Goal: Task Accomplishment & Management: Complete application form

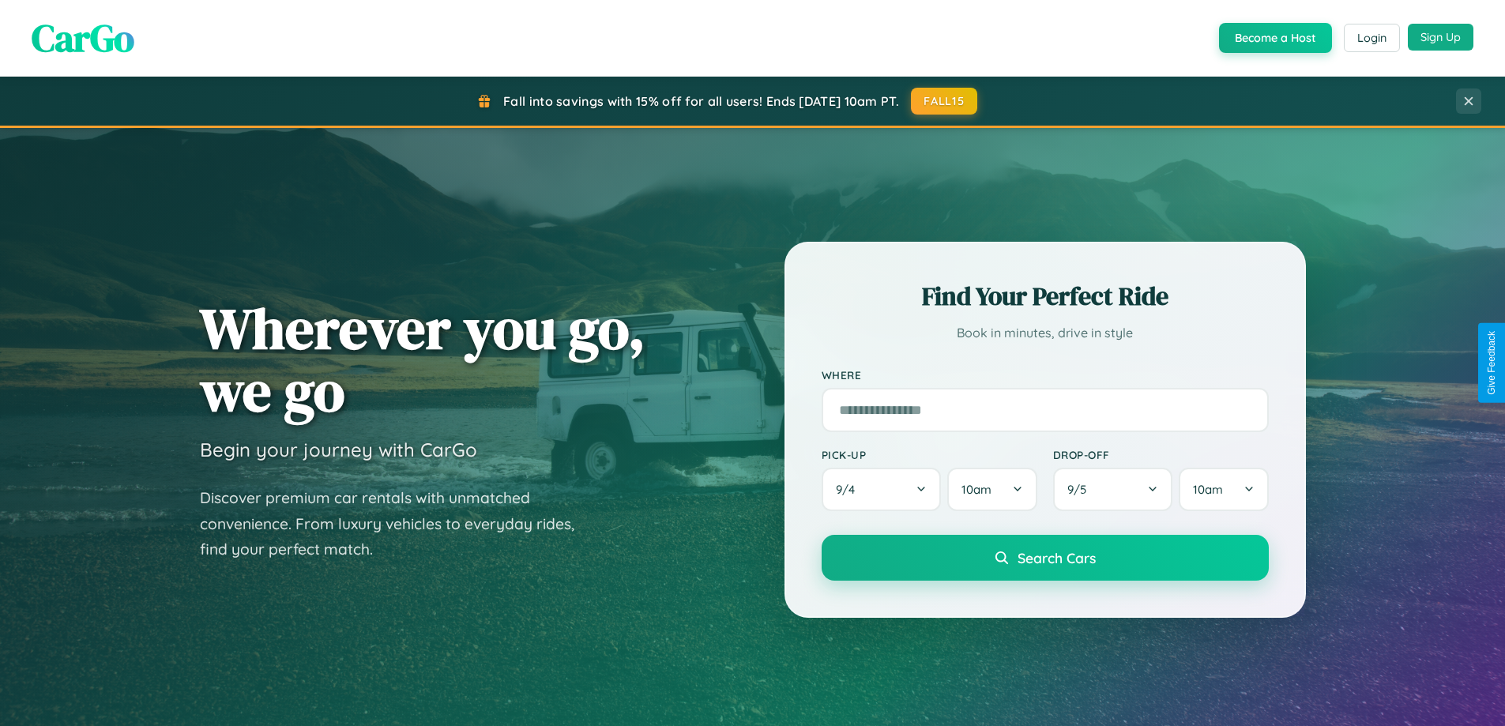
click at [1441, 37] on button "Sign Up" at bounding box center [1441, 37] width 66 height 27
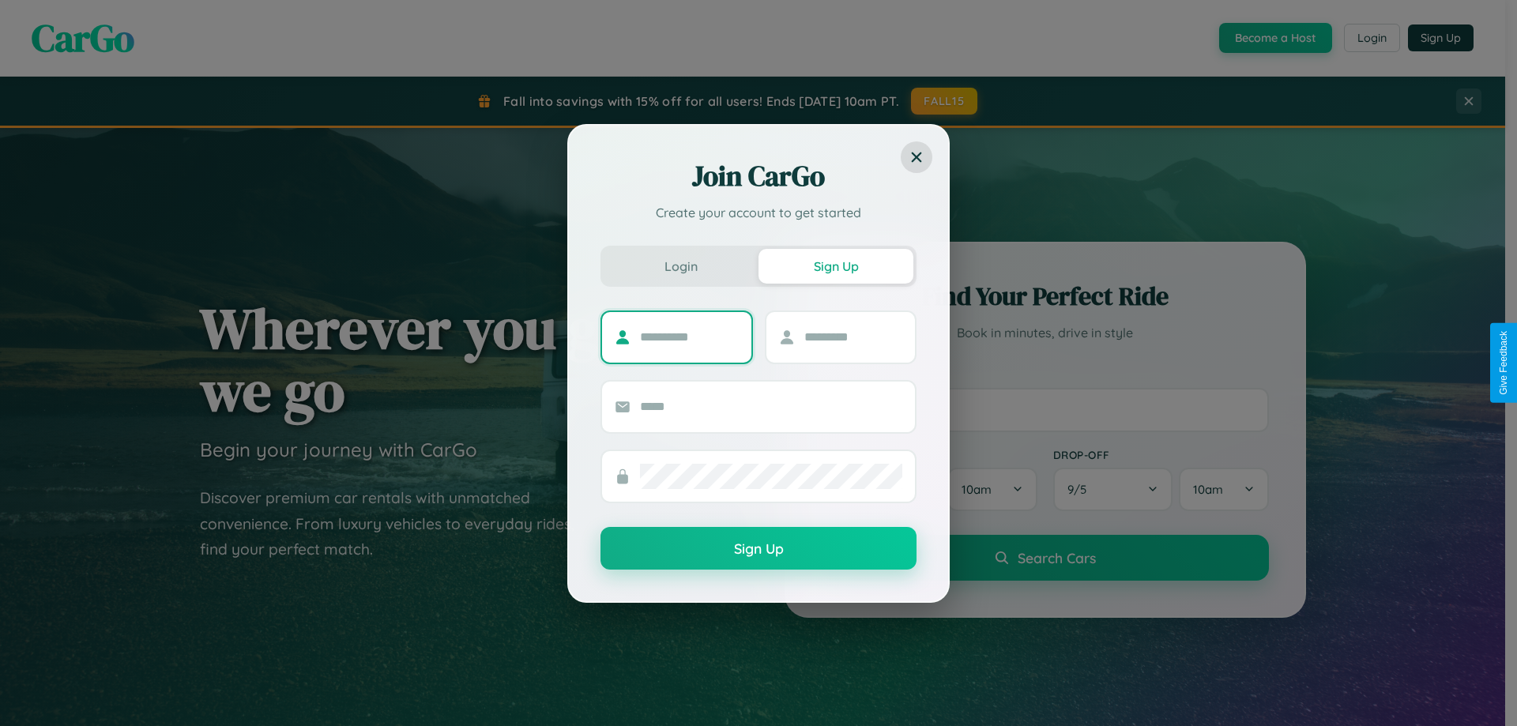
click at [689, 337] on input "text" at bounding box center [689, 337] width 99 height 25
type input "*******"
click at [853, 337] on input "text" at bounding box center [853, 337] width 99 height 25
type input "******"
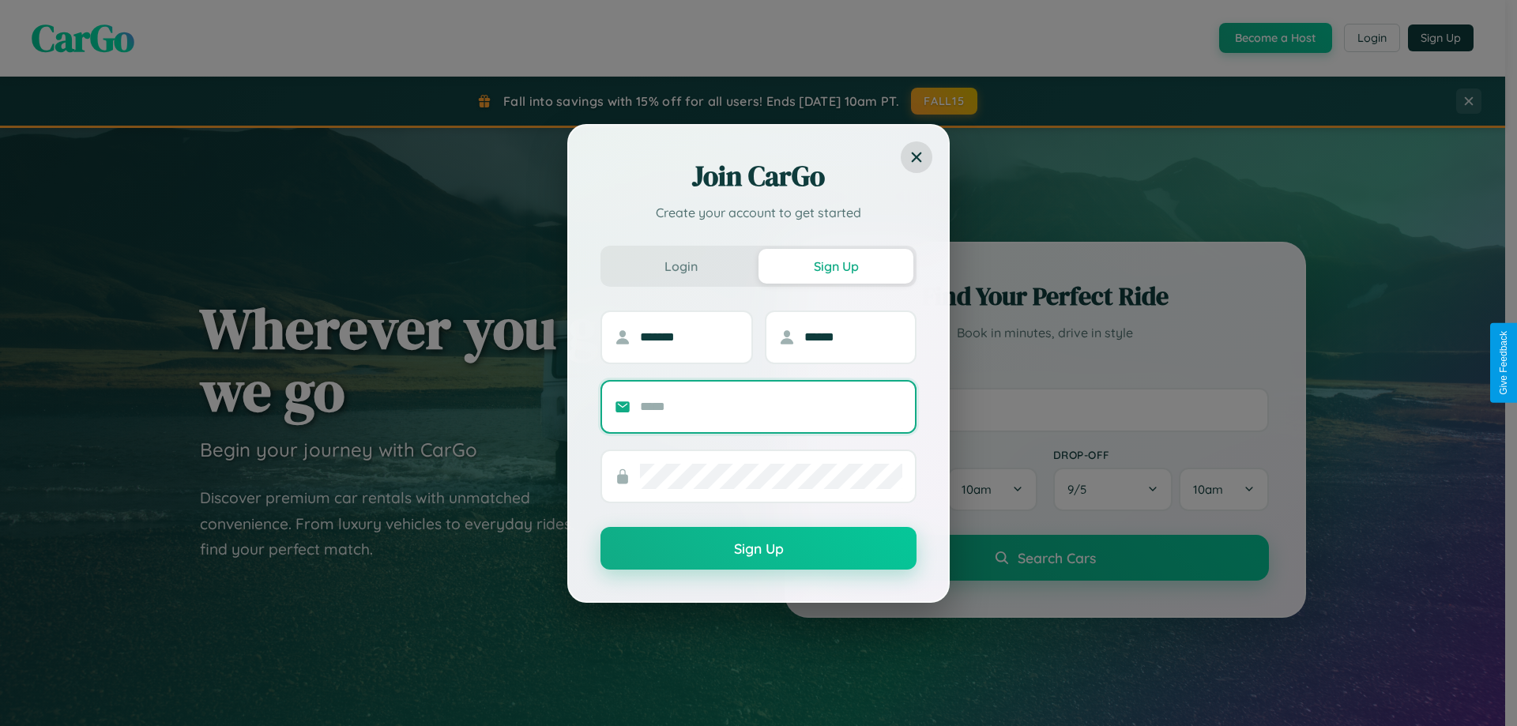
click at [771, 406] on input "text" at bounding box center [771, 406] width 262 height 25
type input "**********"
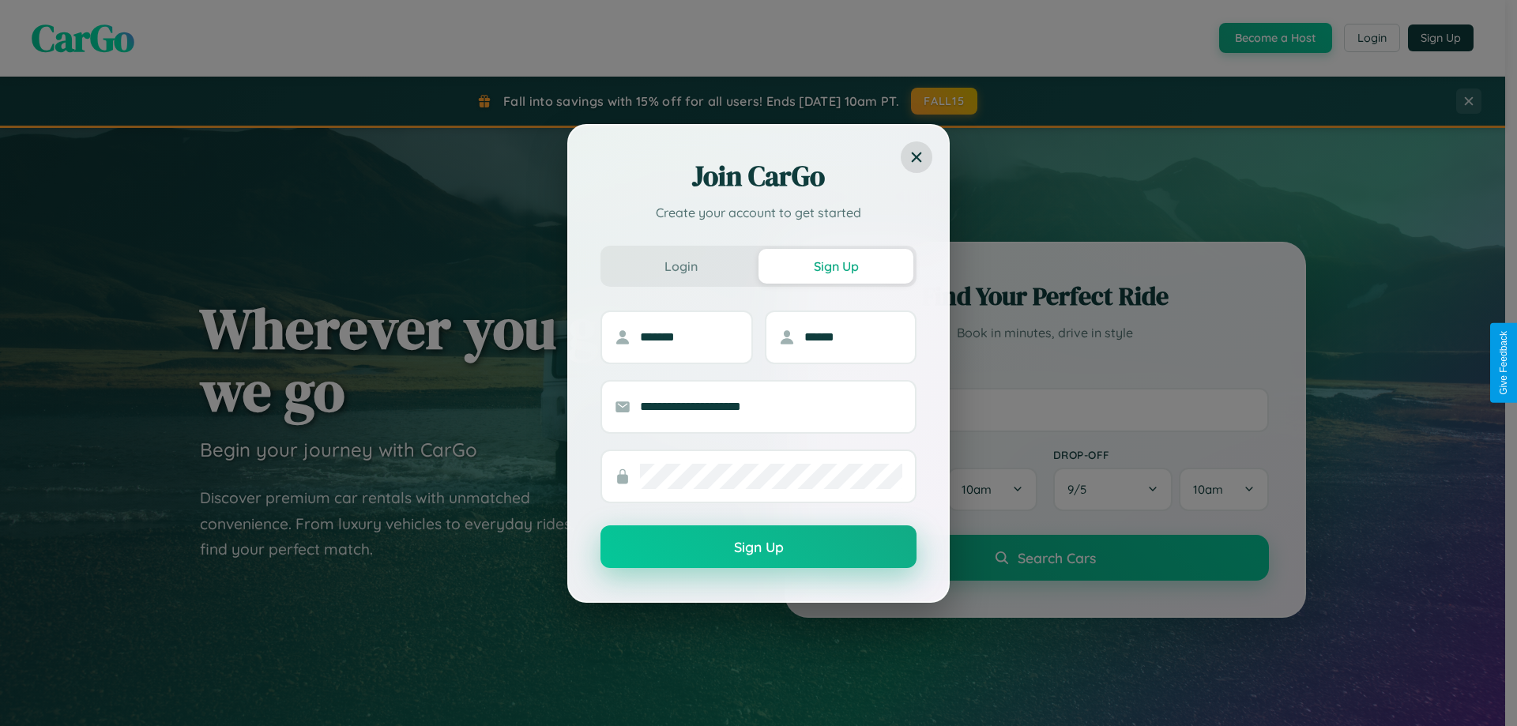
click at [759, 548] on button "Sign Up" at bounding box center [759, 547] width 316 height 43
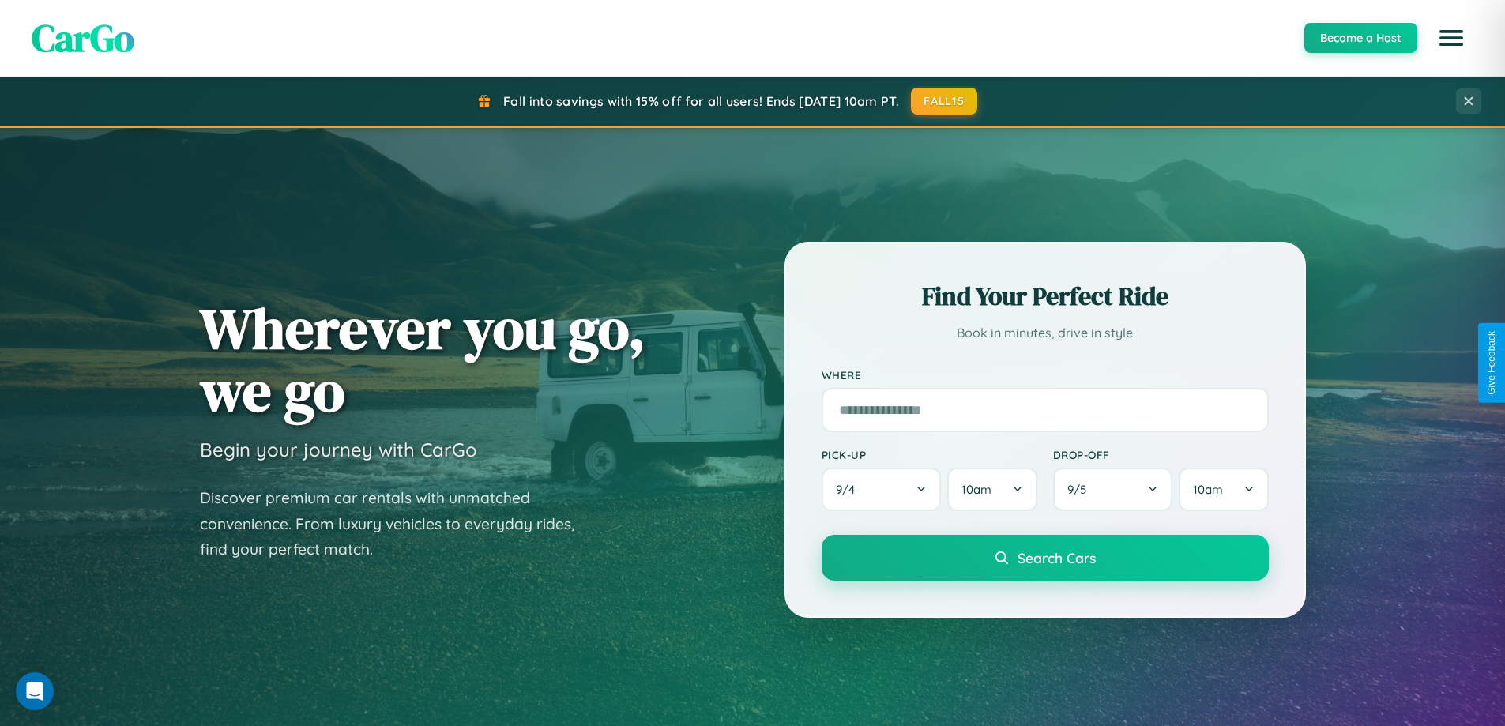
scroll to position [681, 0]
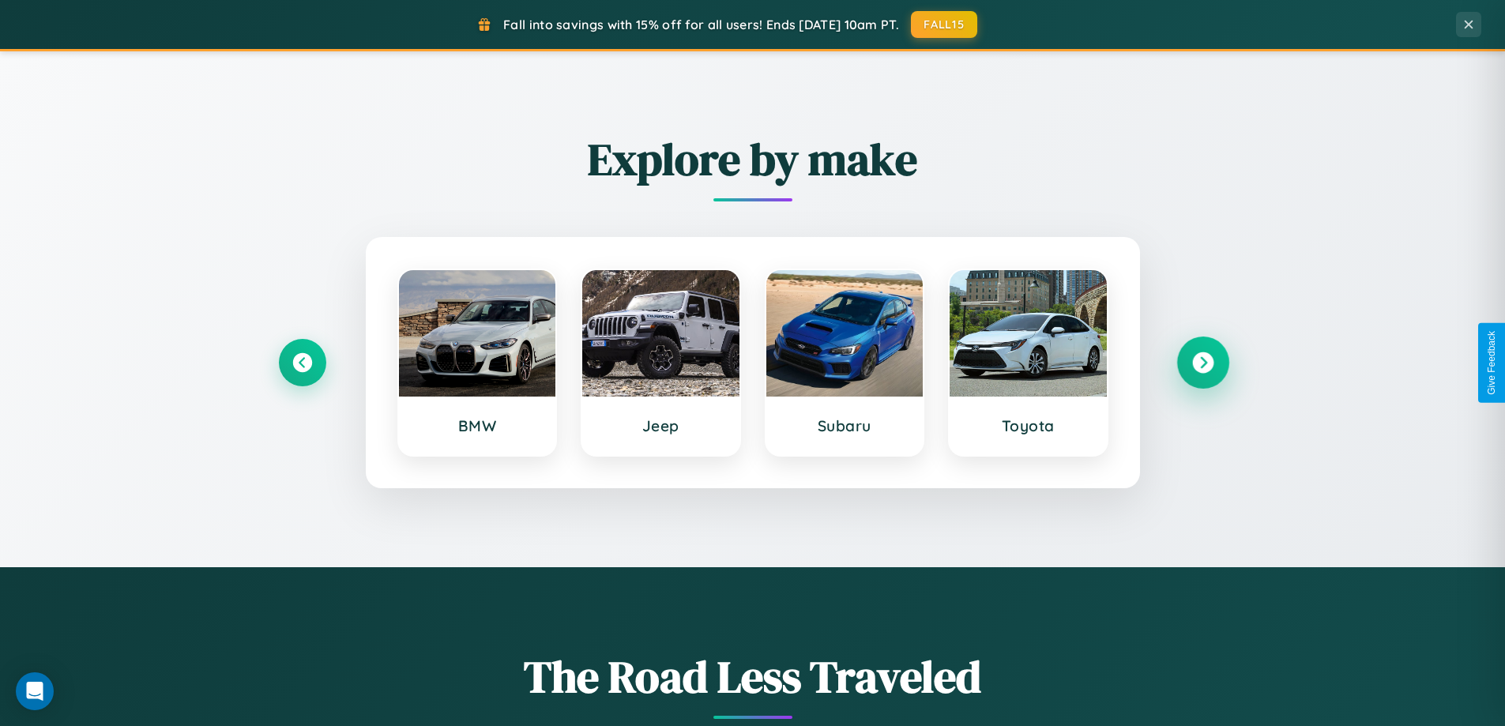
click at [1203, 363] on icon at bounding box center [1202, 362] width 21 height 21
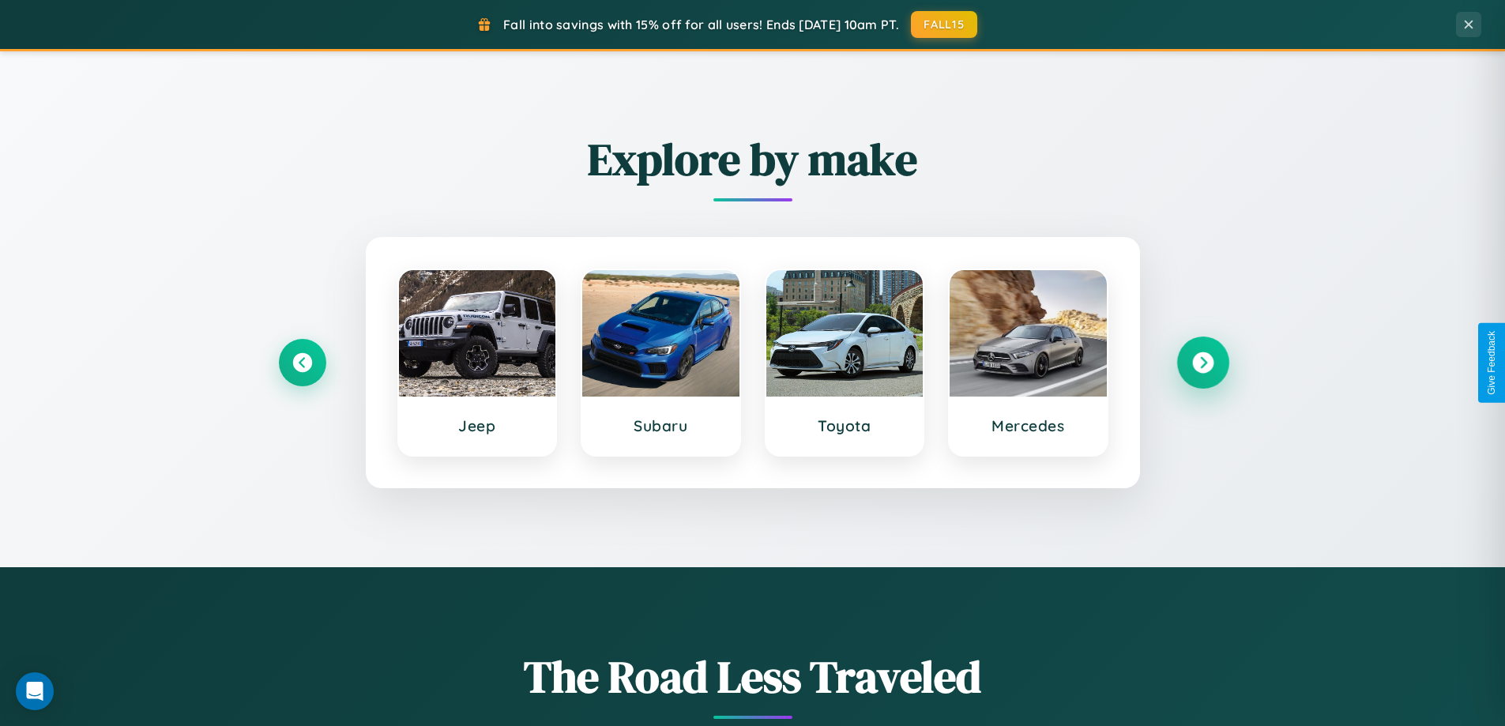
click at [1203, 363] on icon at bounding box center [1202, 362] width 21 height 21
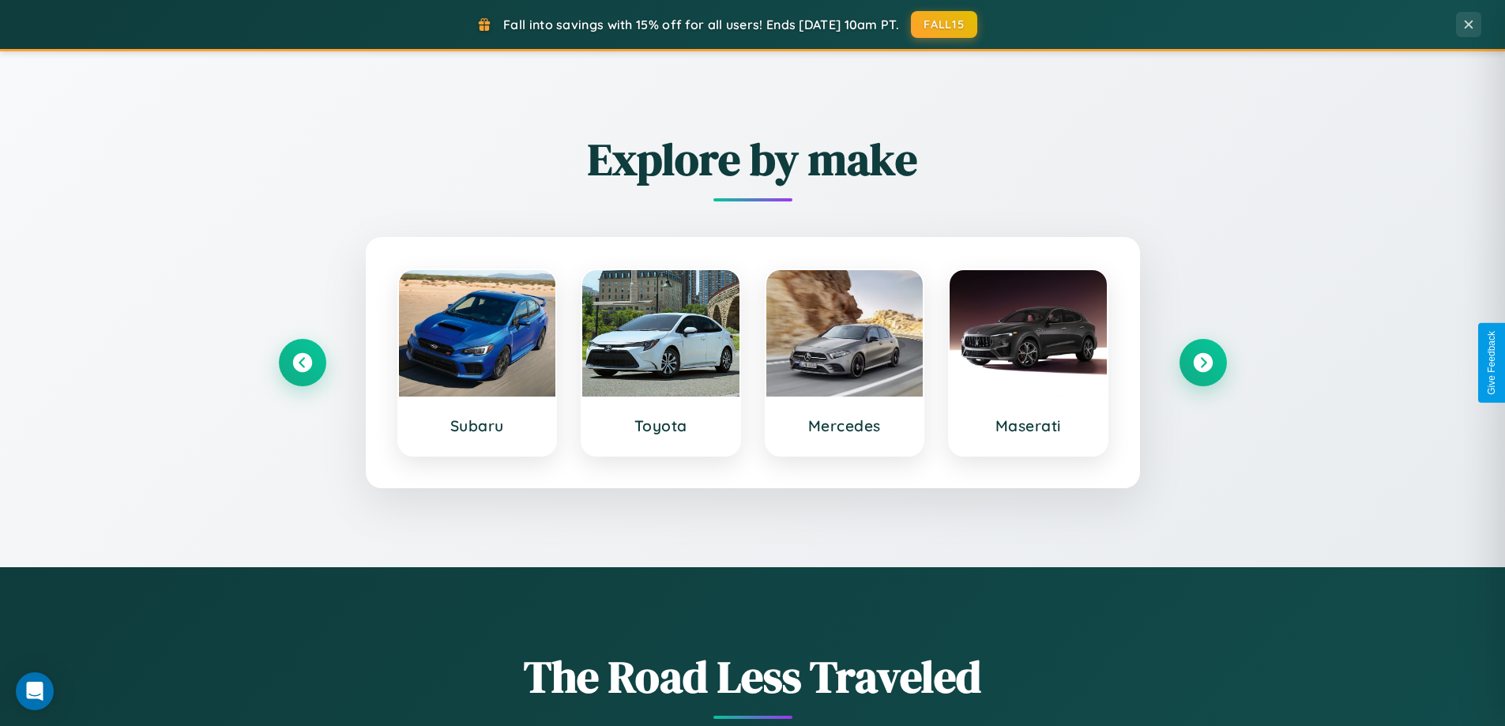
scroll to position [0, 0]
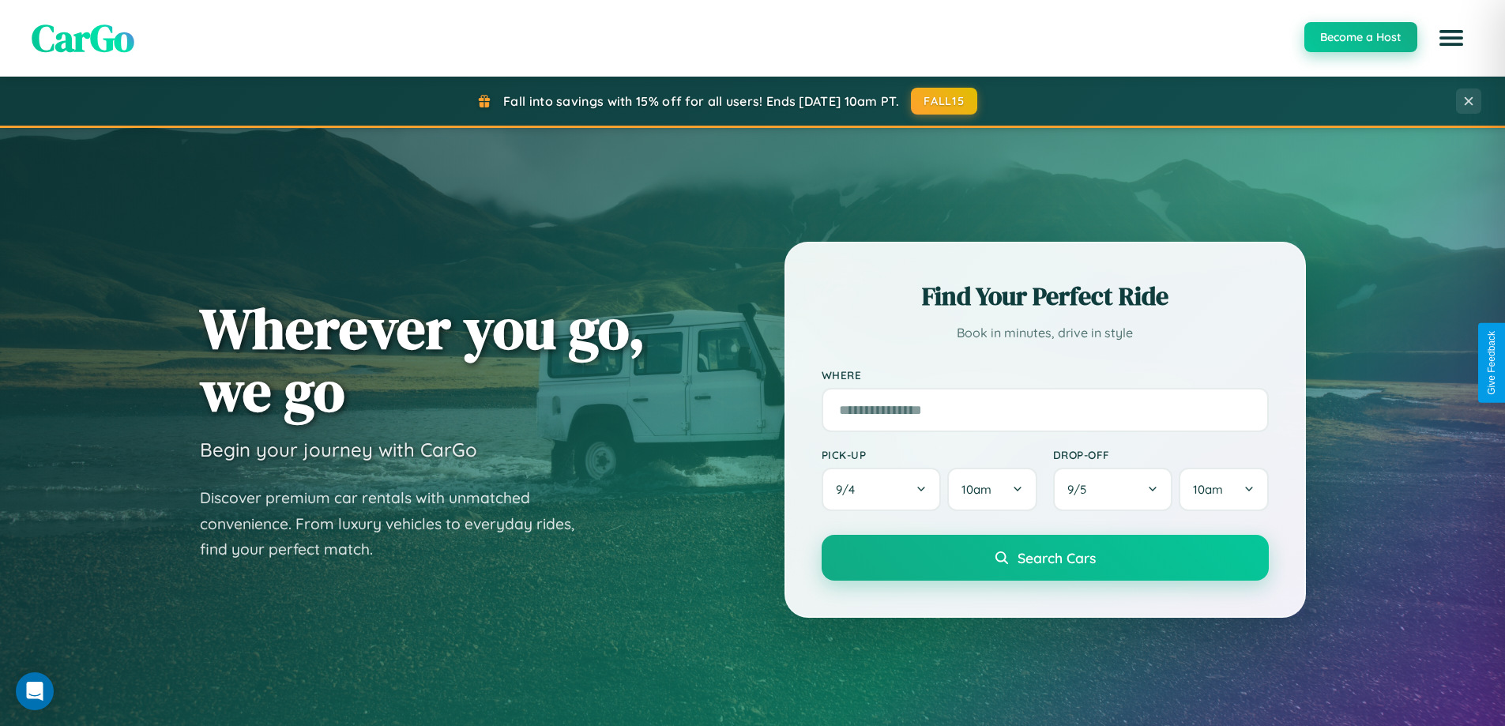
click at [1360, 38] on button "Become a Host" at bounding box center [1361, 37] width 113 height 30
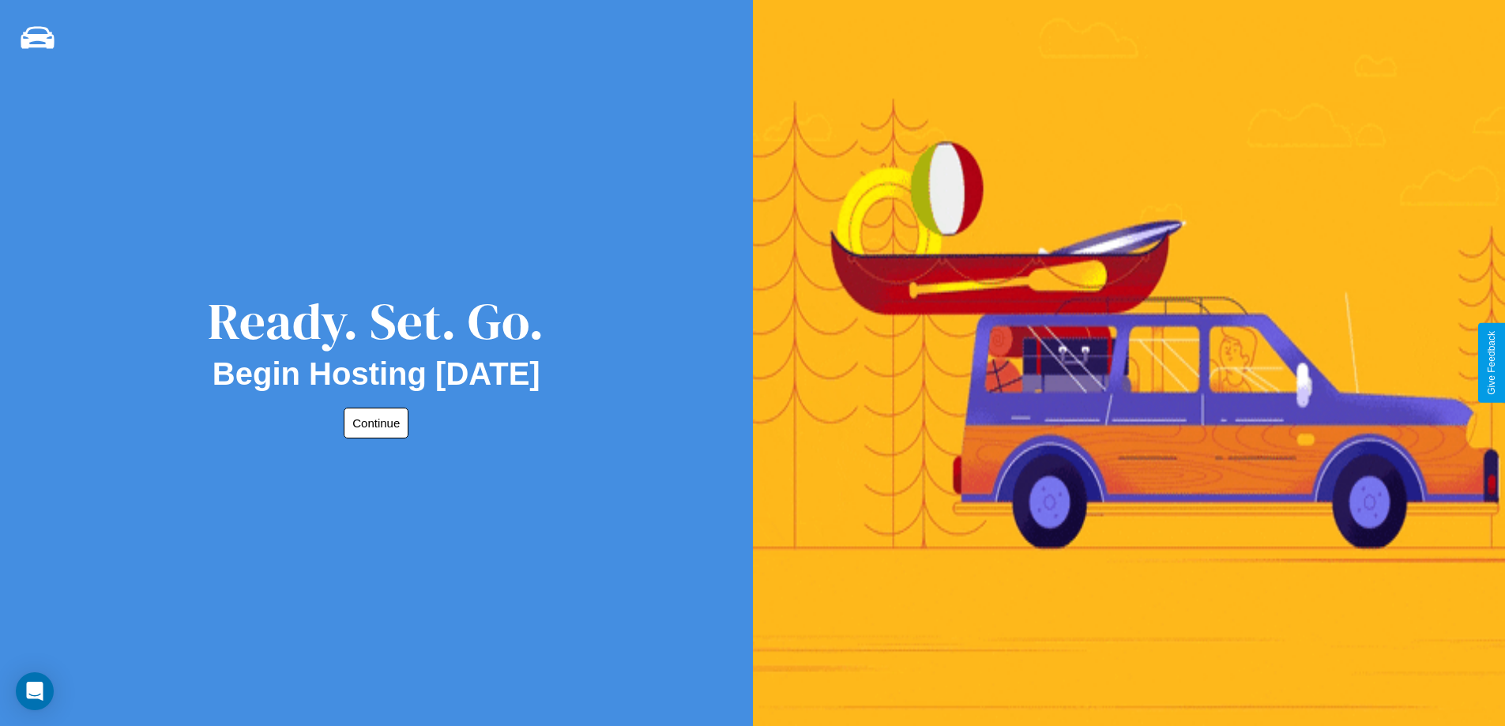
click at [373, 423] on button "Continue" at bounding box center [376, 423] width 65 height 31
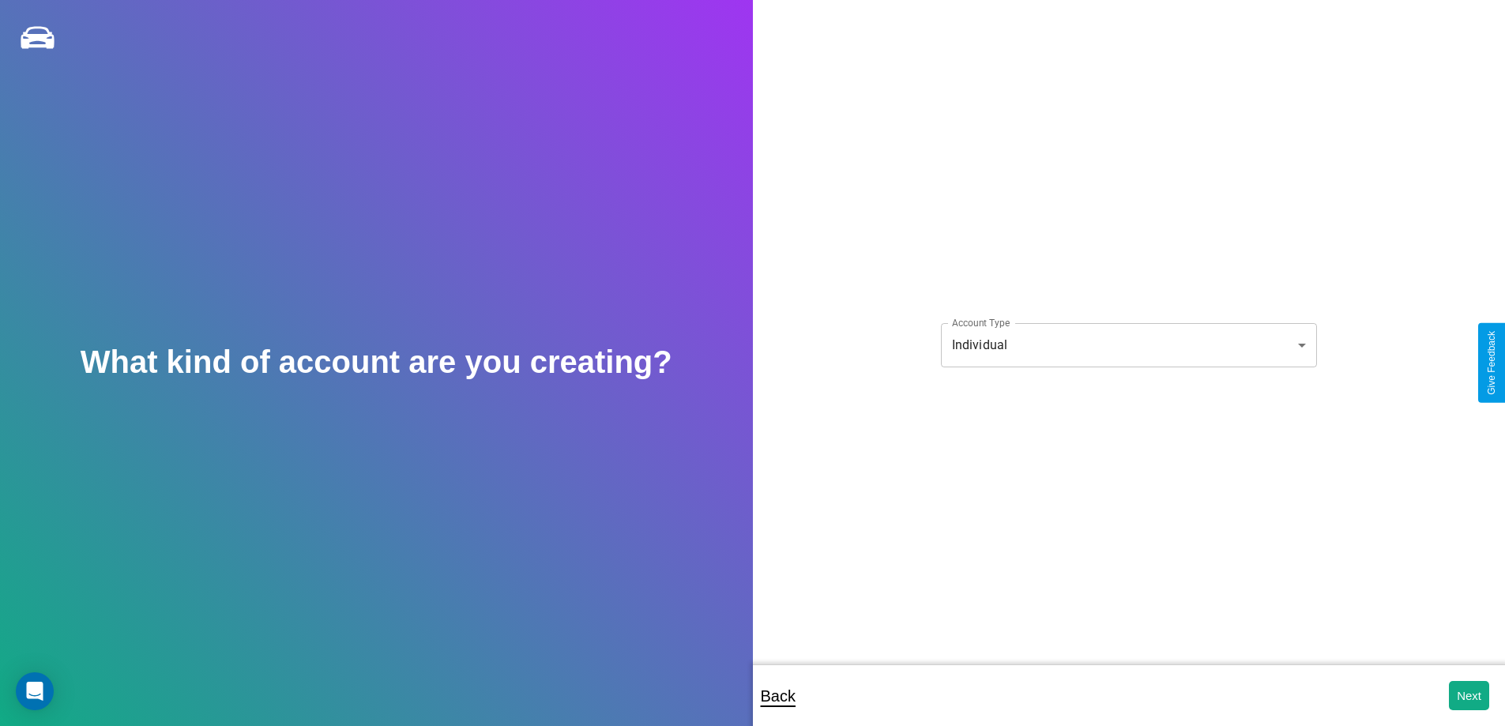
click at [1128, 345] on body "**********" at bounding box center [752, 374] width 1505 height 748
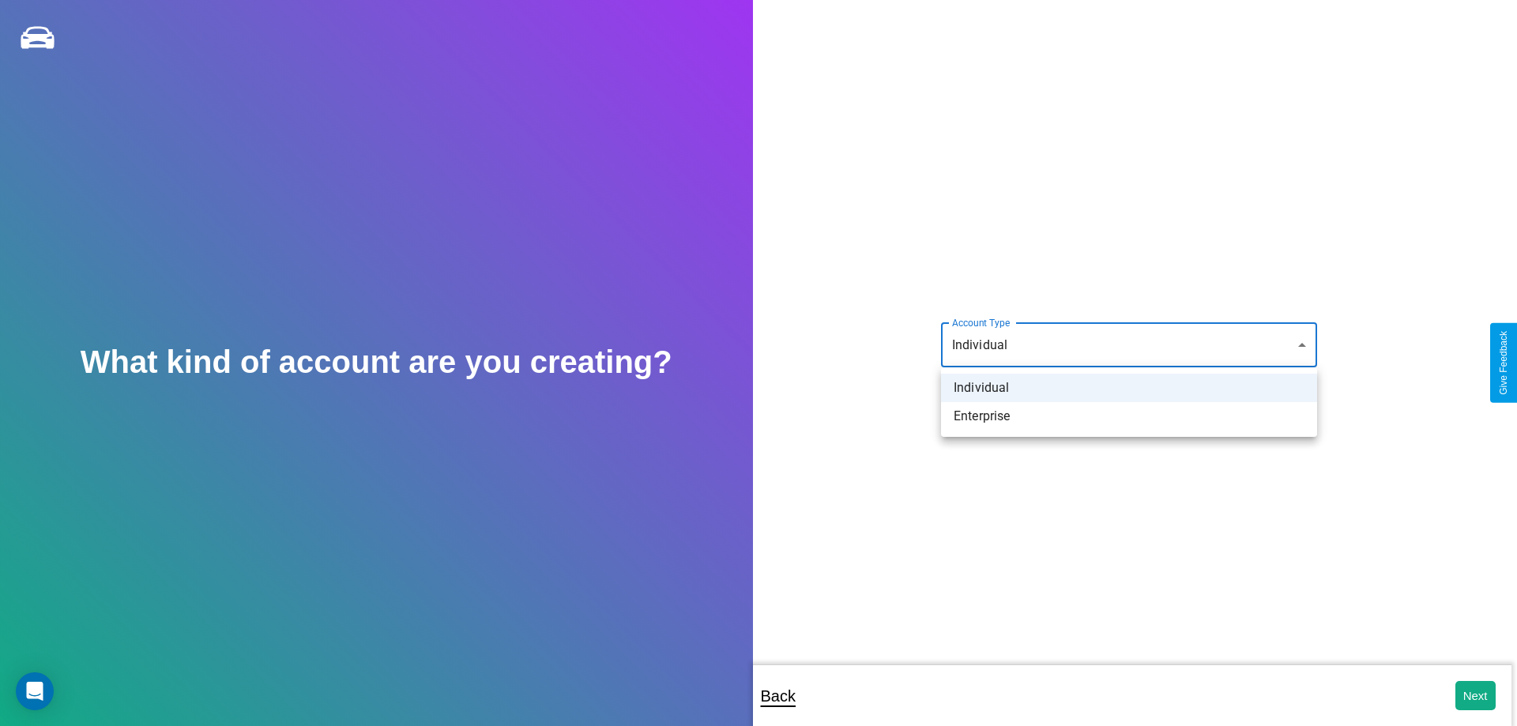
click at [1129, 388] on li "Individual" at bounding box center [1129, 388] width 376 height 28
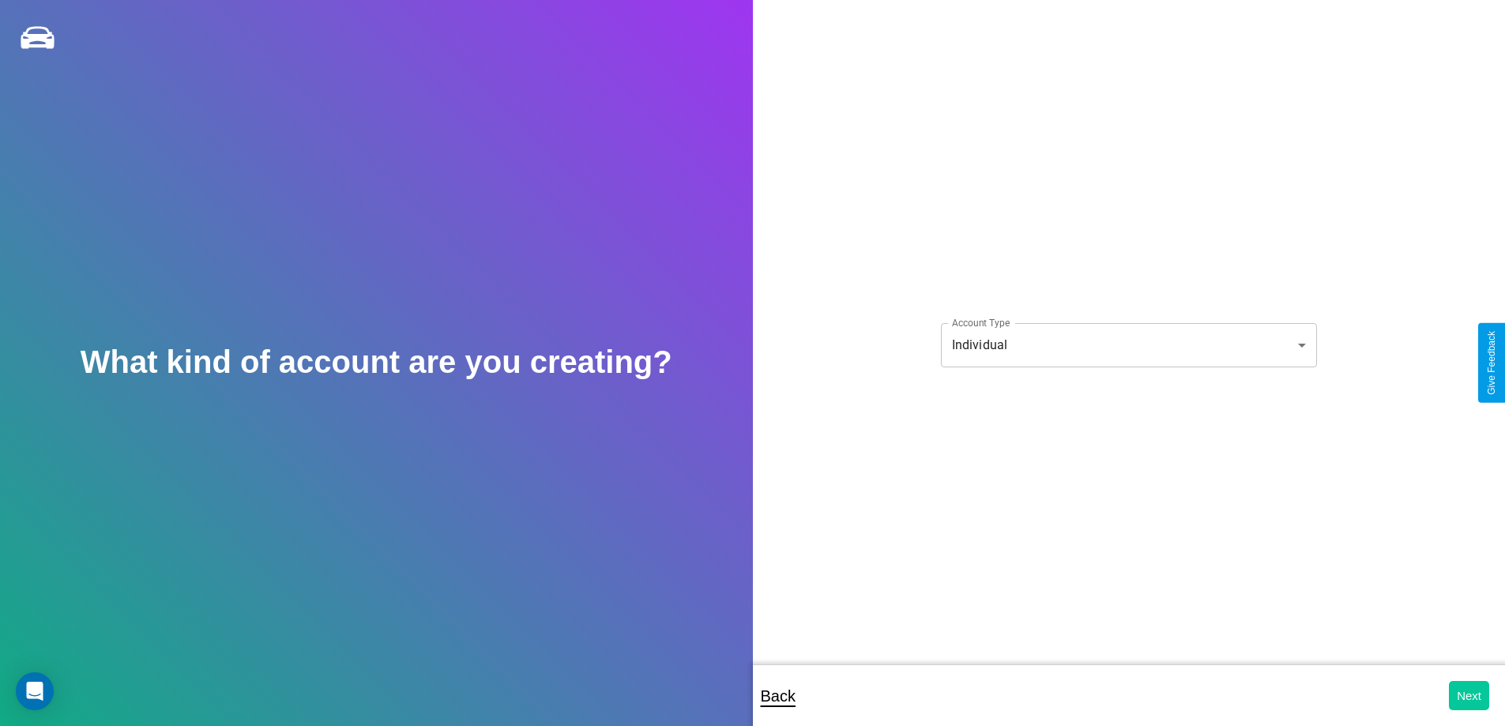
click at [1469, 695] on button "Next" at bounding box center [1469, 695] width 40 height 29
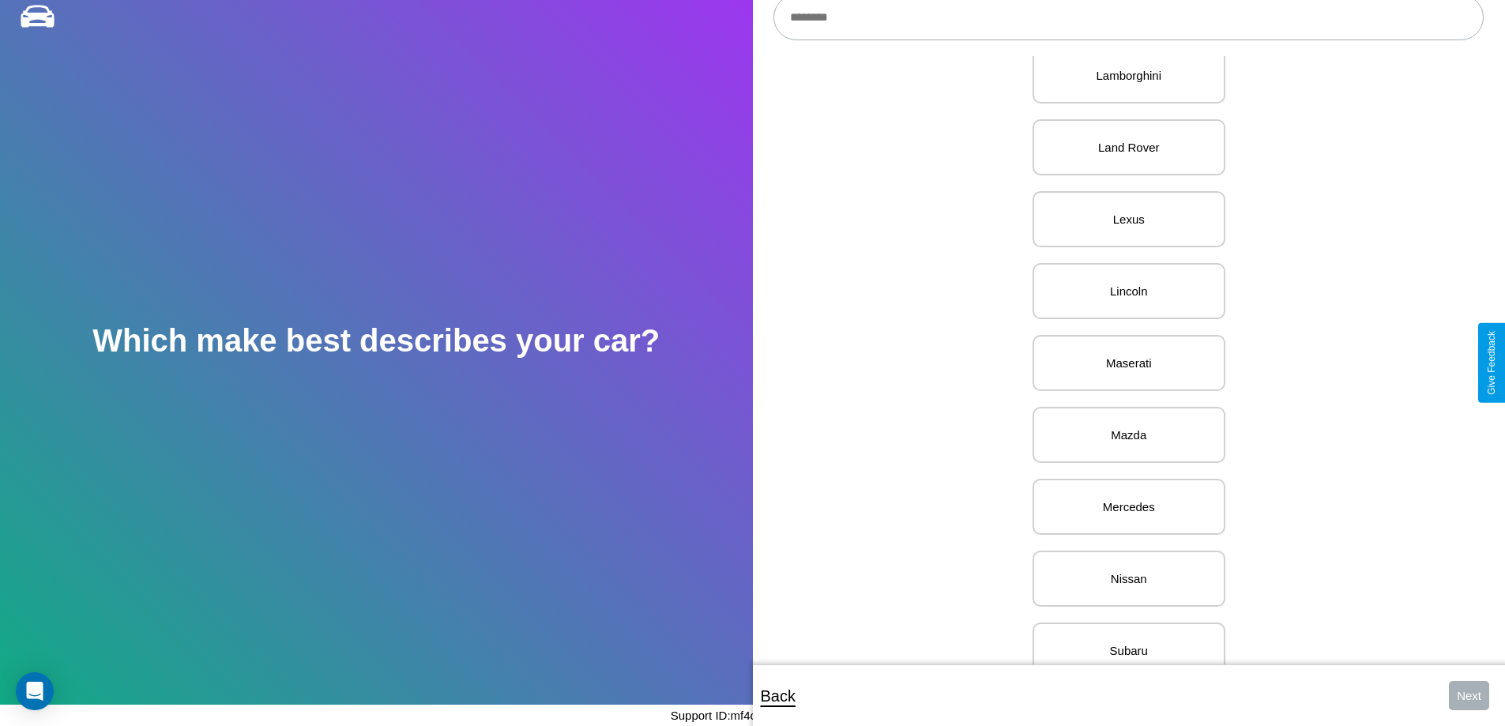
scroll to position [1944, 0]
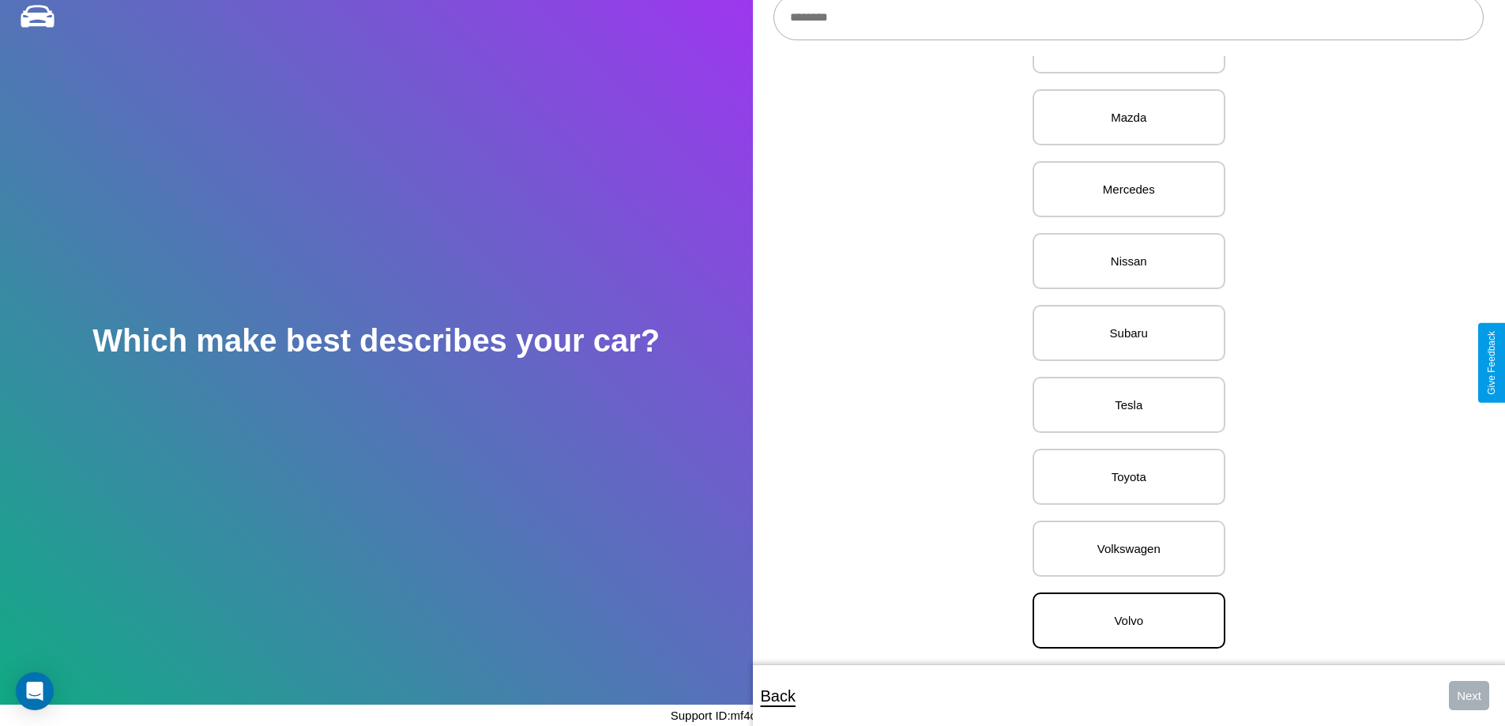
click at [1123, 610] on p "Volvo" at bounding box center [1129, 620] width 158 height 21
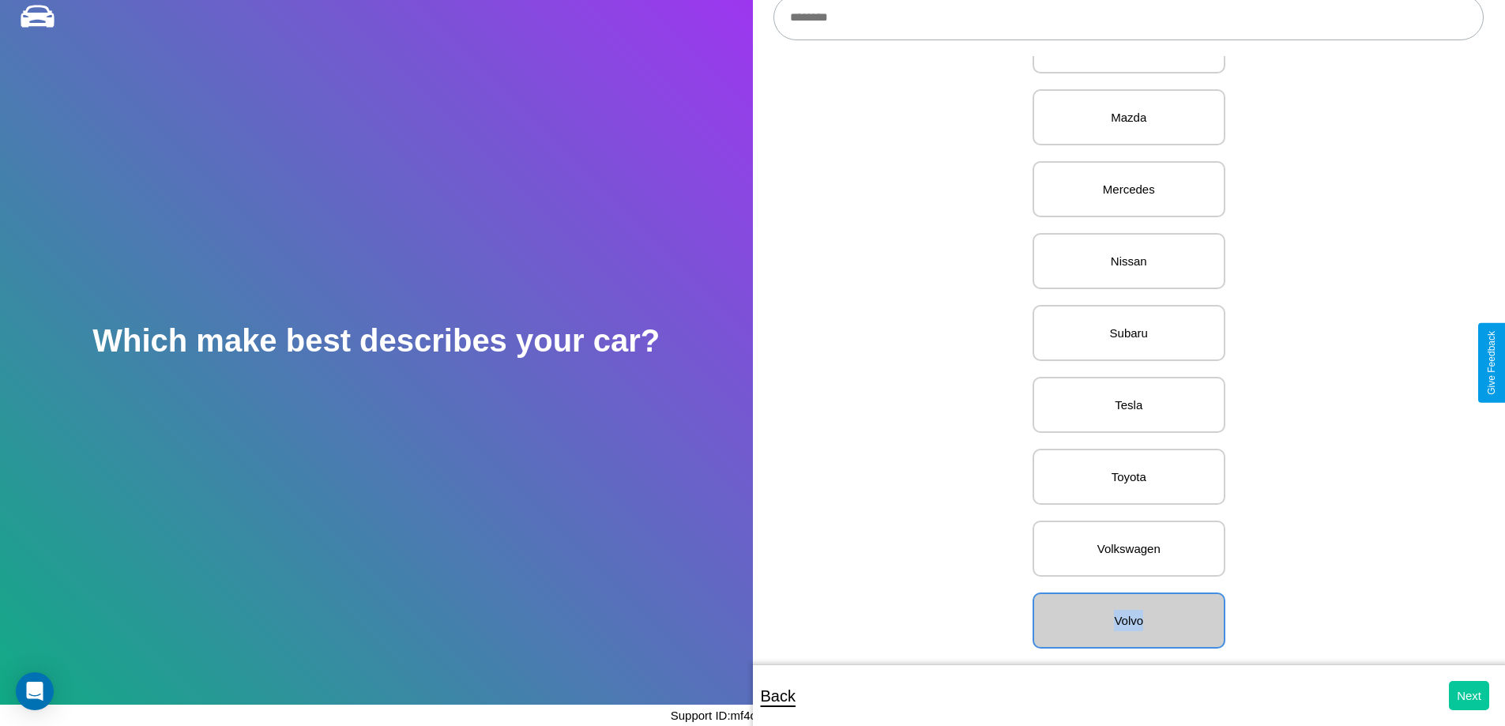
click at [1469, 695] on button "Next" at bounding box center [1469, 695] width 40 height 29
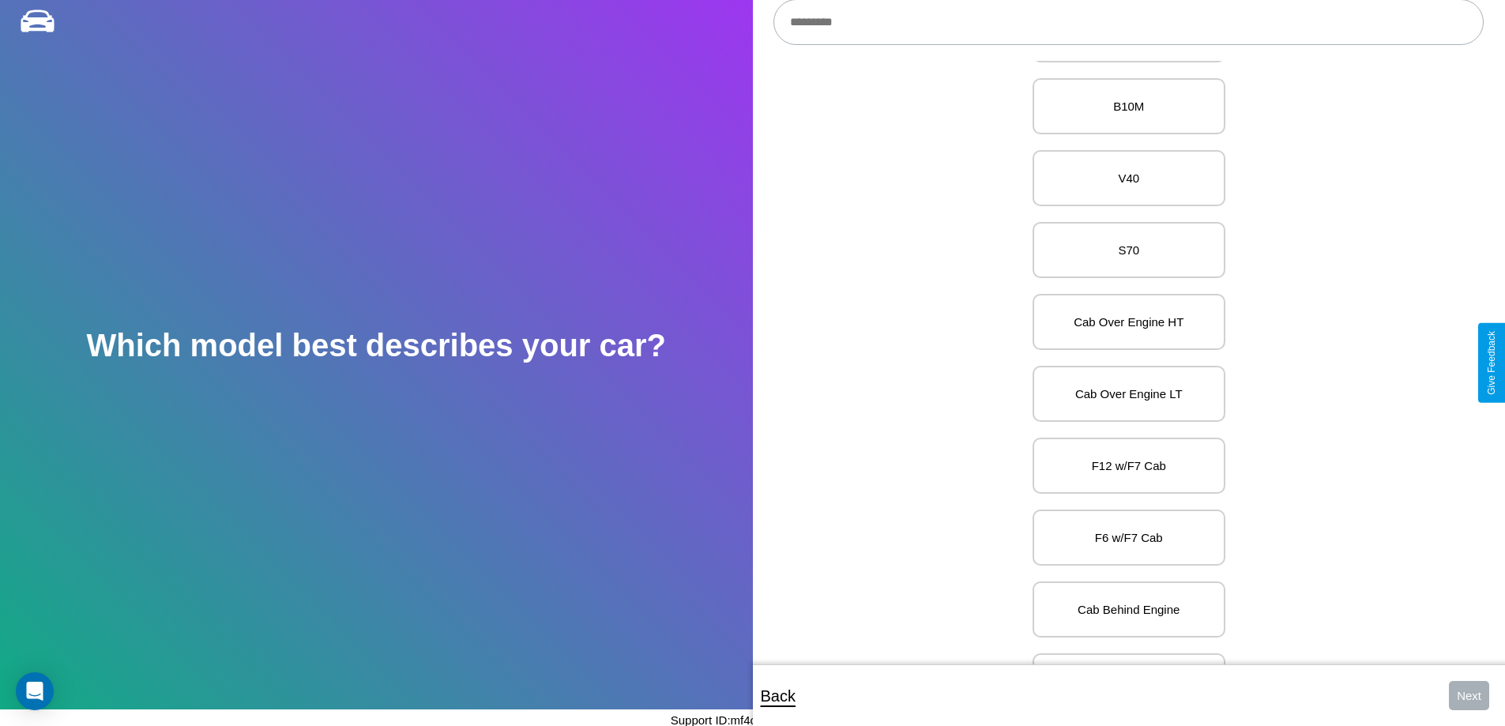
scroll to position [4280, 0]
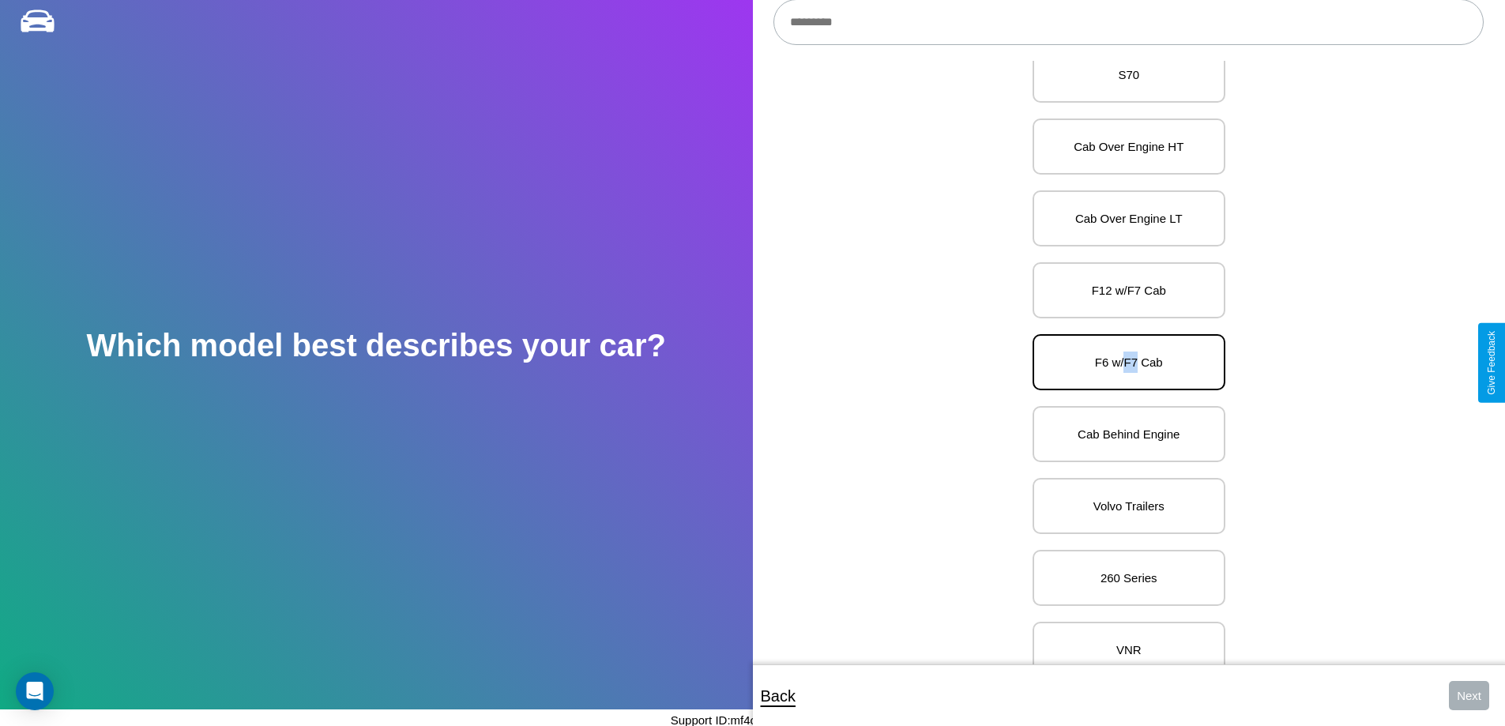
click at [1123, 363] on p "F6 w/F7 Cab" at bounding box center [1129, 362] width 158 height 21
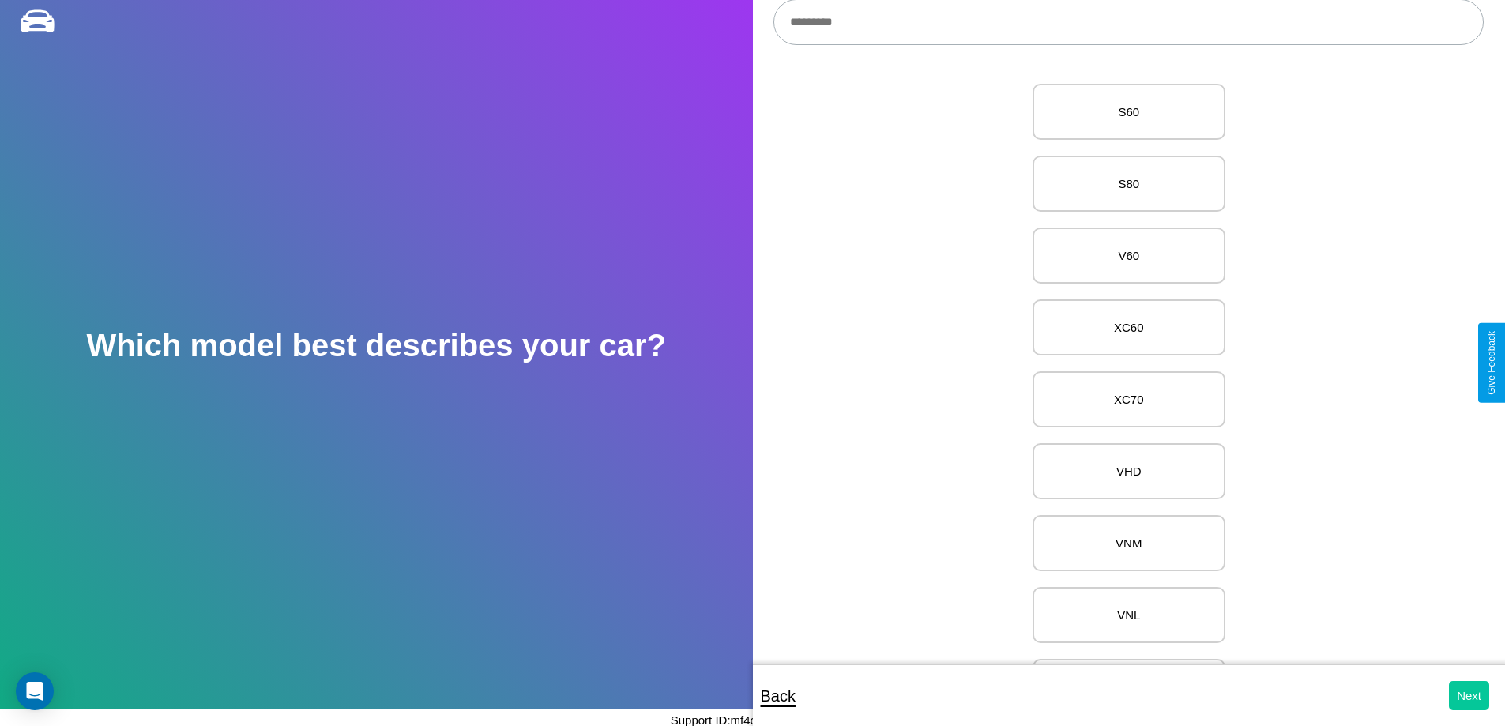
click at [1469, 695] on button "Next" at bounding box center [1469, 695] width 40 height 29
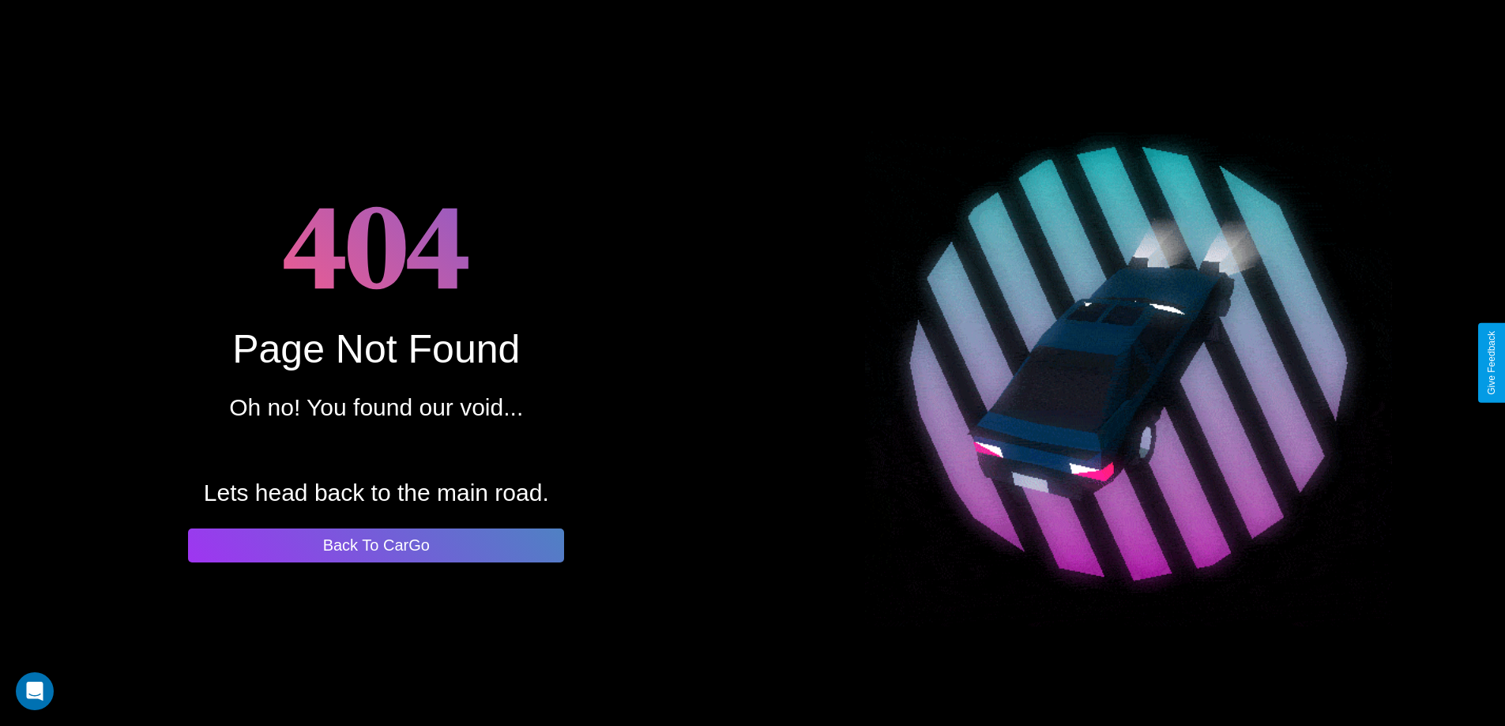
click at [376, 545] on button "Back To CarGo" at bounding box center [376, 546] width 376 height 34
